Goal: Find specific page/section: Find specific page/section

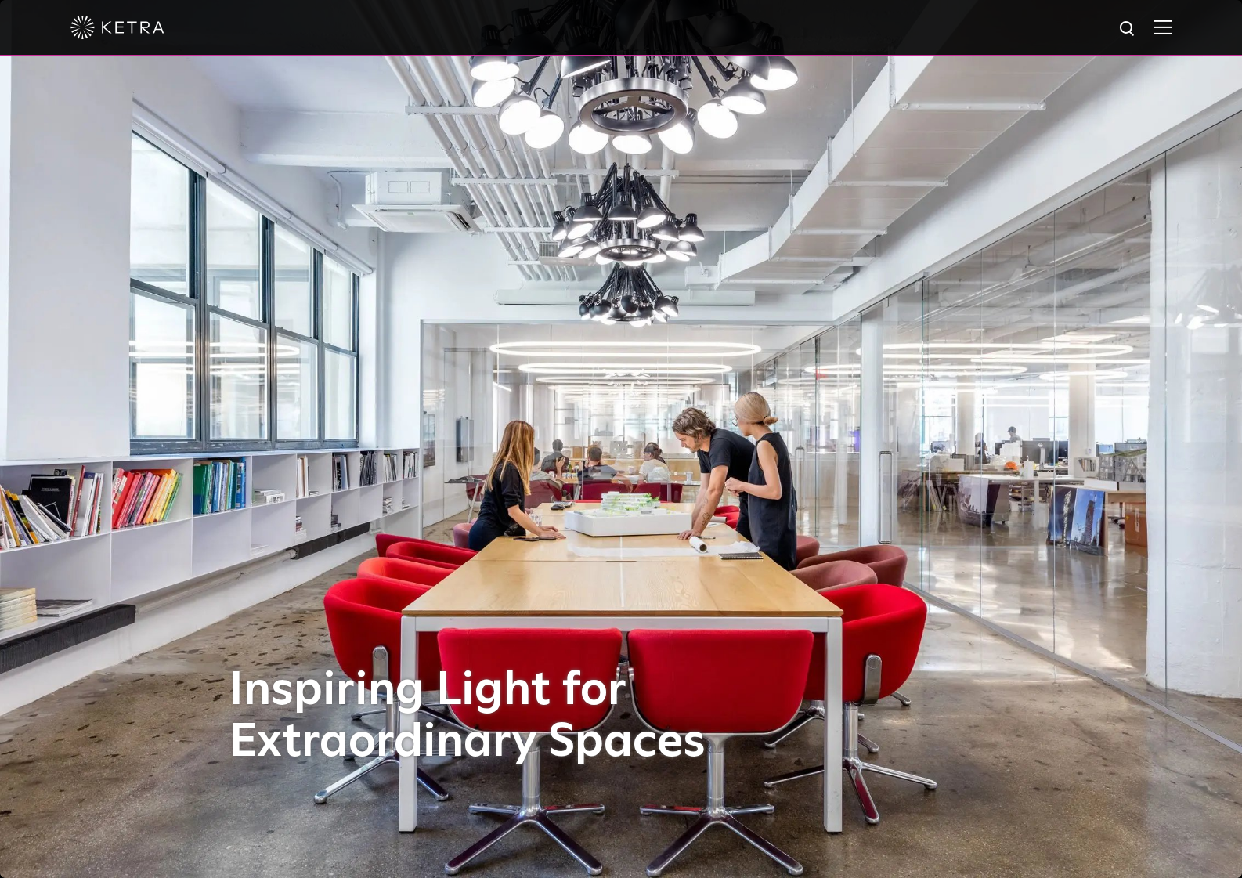
click at [773, 30] on img at bounding box center [1162, 27] width 17 height 15
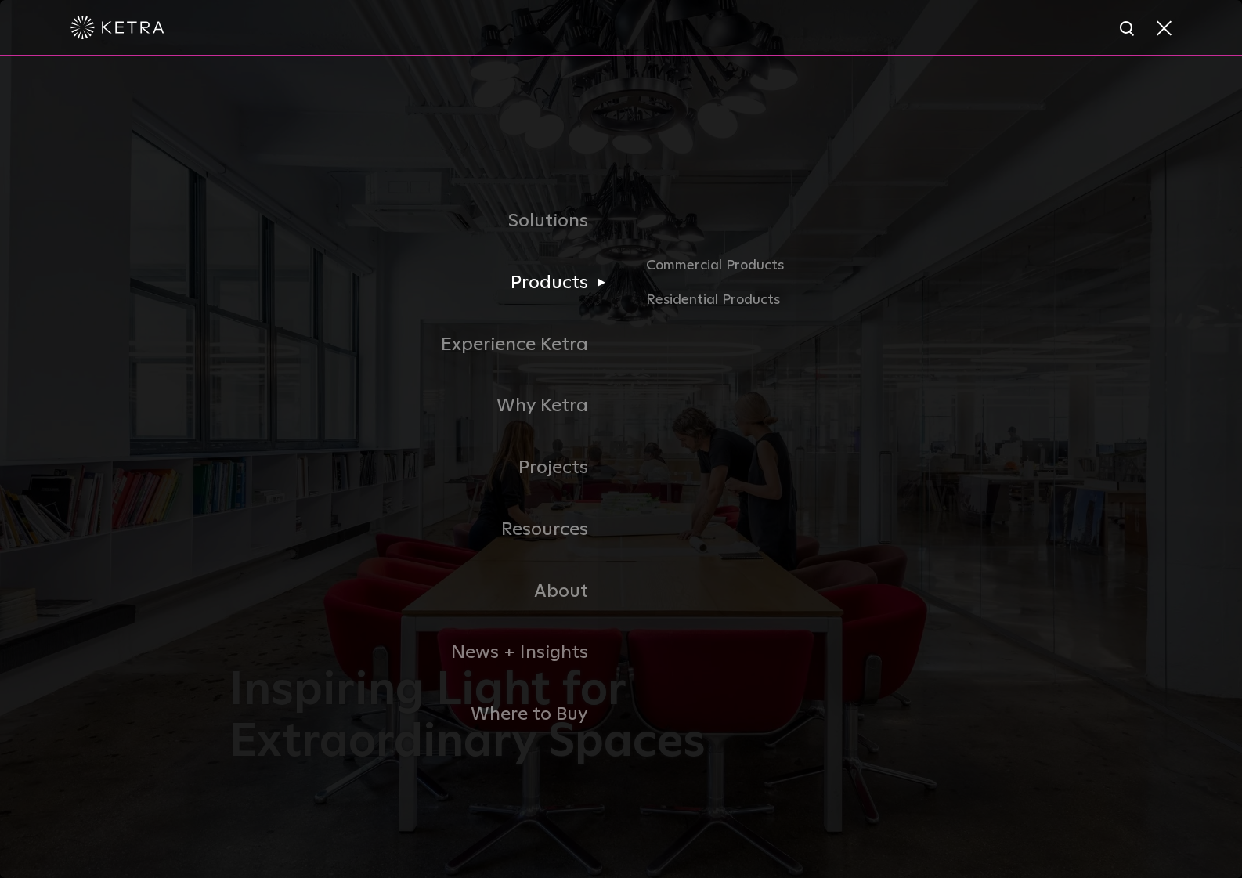
click at [571, 283] on link "Products" at bounding box center [424, 283] width 391 height 62
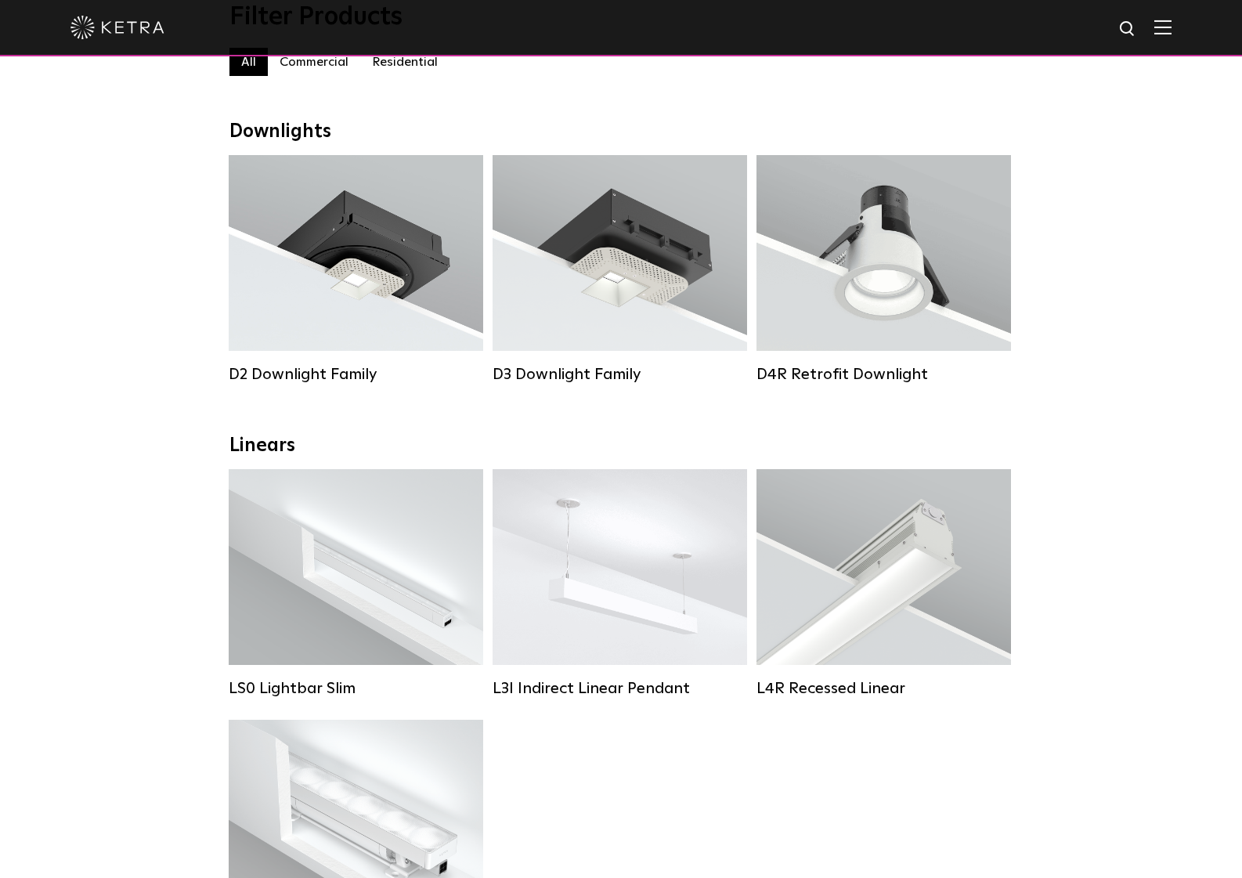
scroll to position [197, 0]
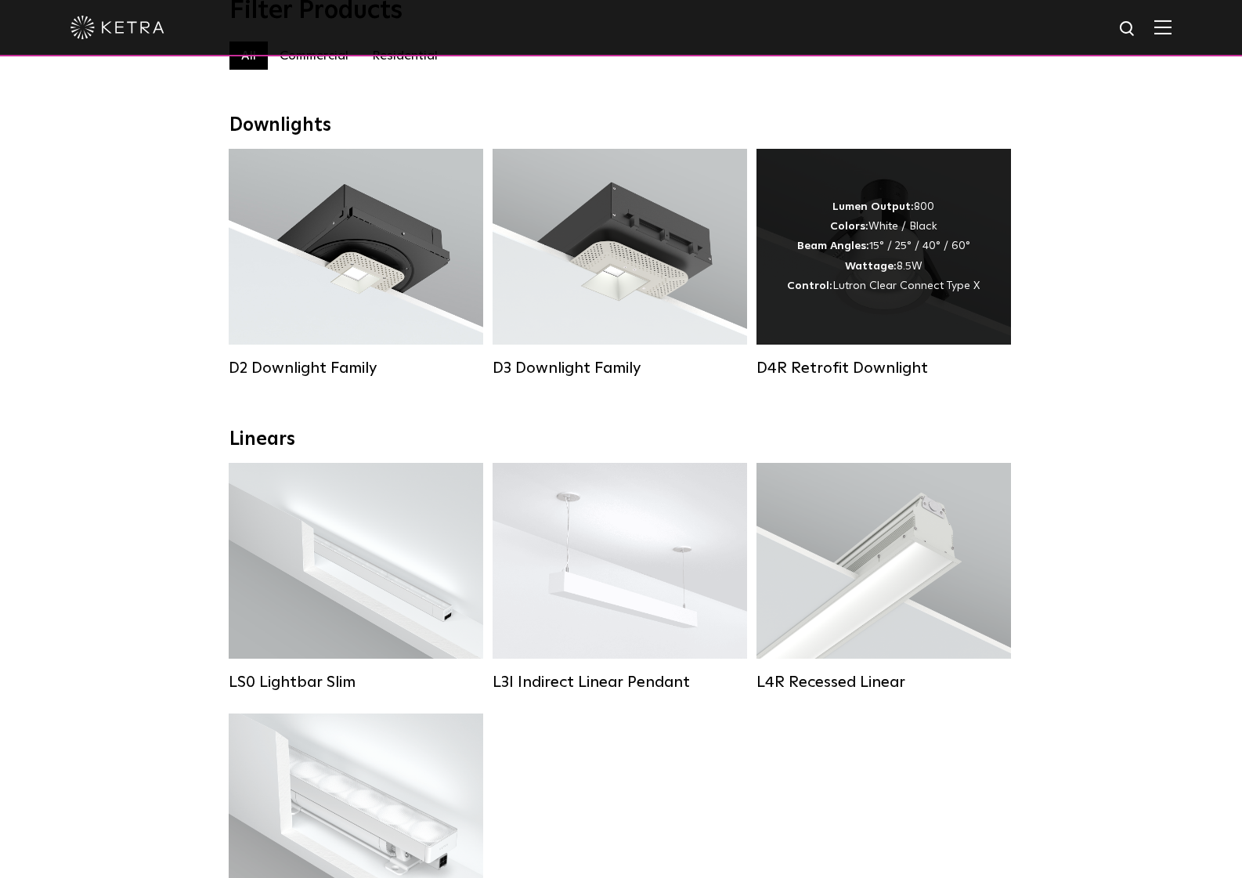
click at [871, 269] on strong "Wattage:" at bounding box center [871, 266] width 52 height 11
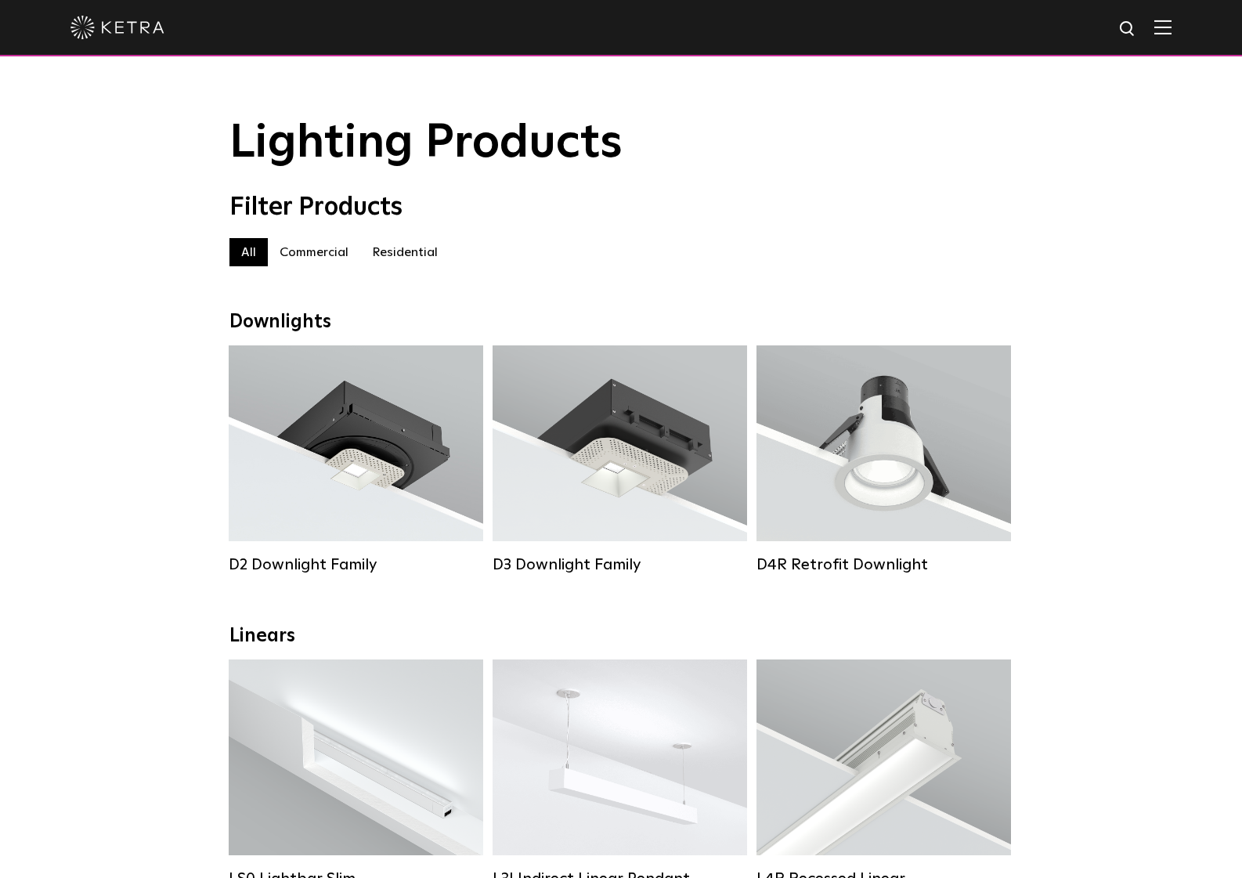
click at [414, 258] on label "Residential" at bounding box center [404, 252] width 89 height 28
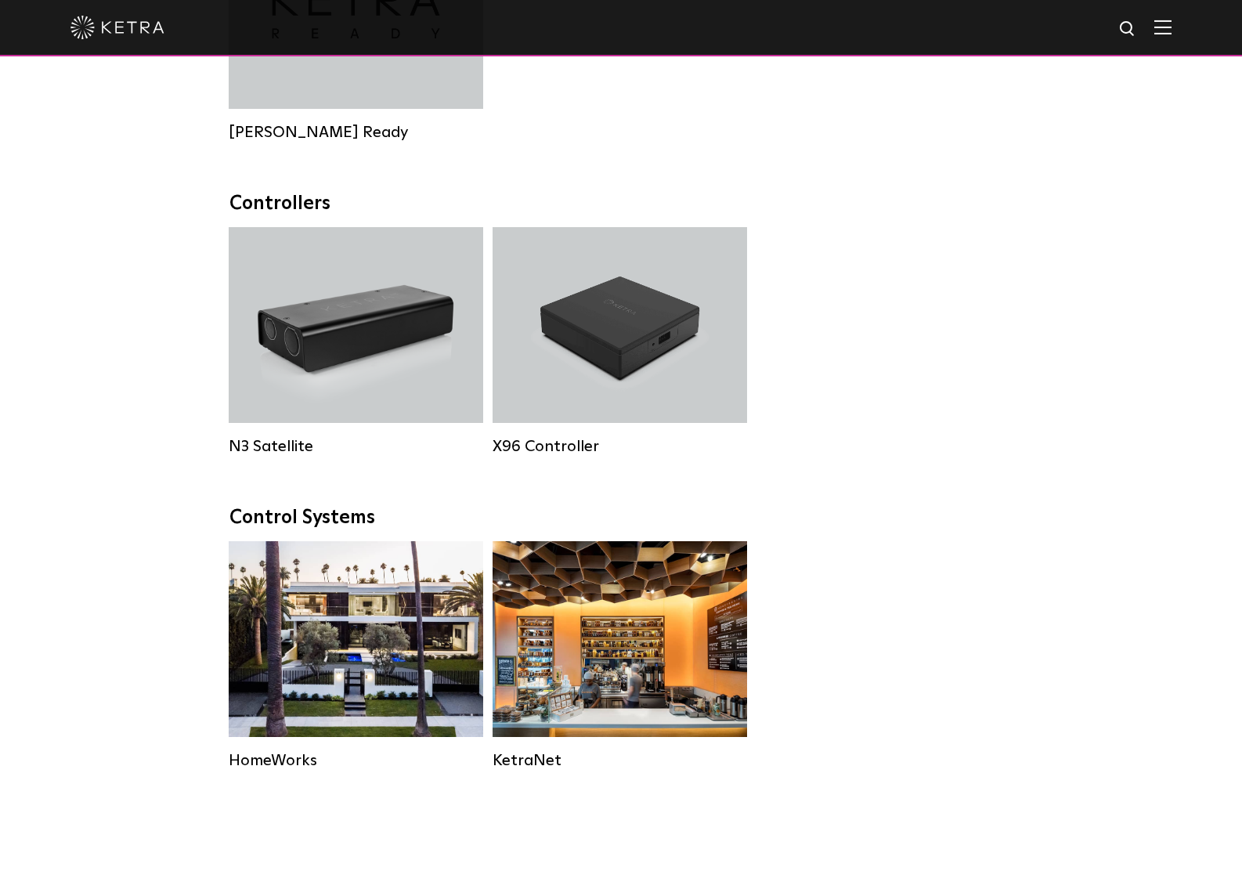
scroll to position [1931, 0]
